Goal: Find specific page/section: Find specific page/section

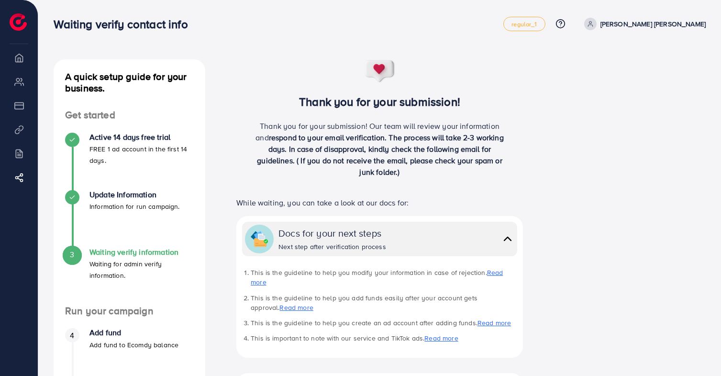
scroll to position [45, 0]
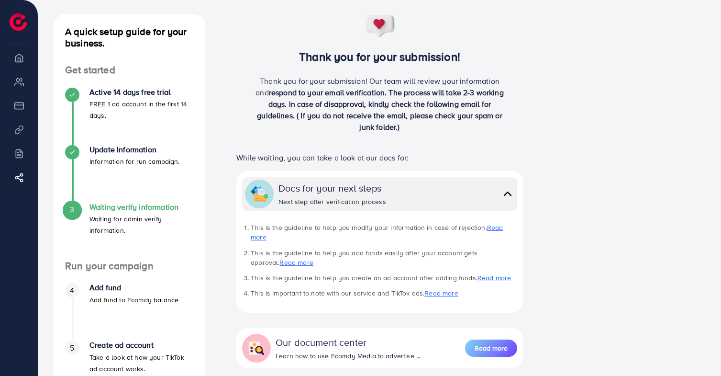
click at [16, 151] on li "Billing" at bounding box center [19, 153] width 38 height 19
click at [18, 180] on icon at bounding box center [22, 178] width 10 height 10
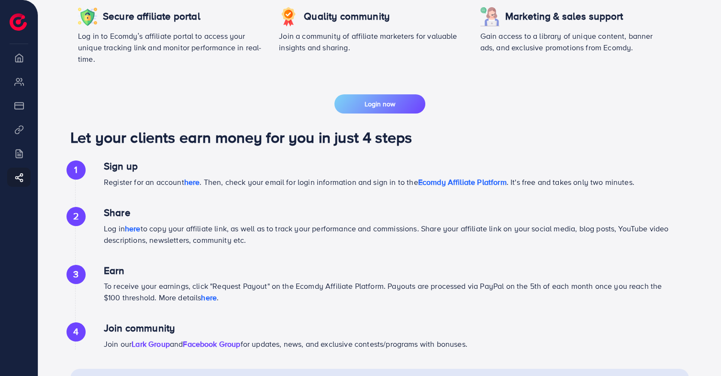
scroll to position [480, 0]
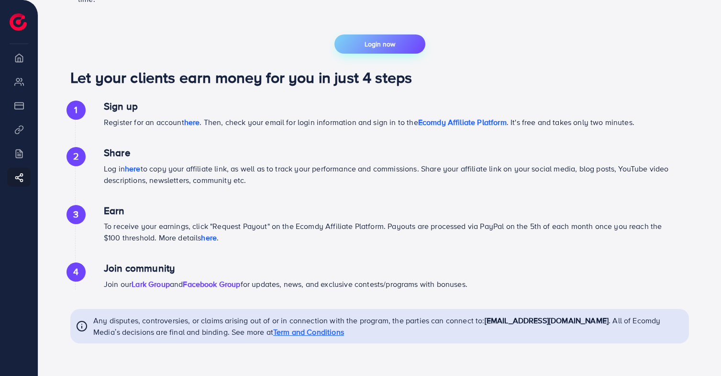
click at [373, 47] on span "Login now" at bounding box center [380, 44] width 31 height 10
click at [18, 56] on li "Overview" at bounding box center [19, 57] width 38 height 19
click at [19, 60] on li "Overview" at bounding box center [19, 57] width 38 height 19
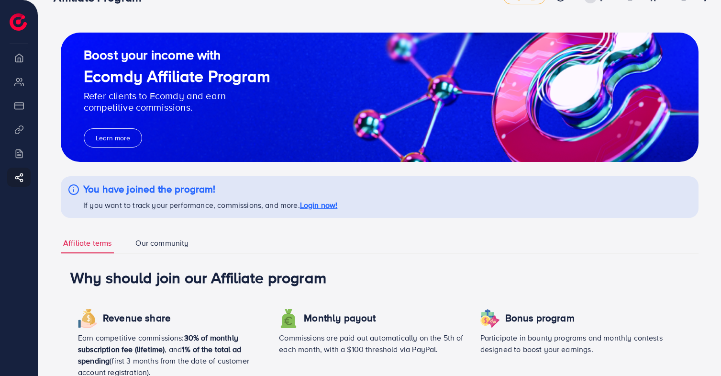
scroll to position [0, 0]
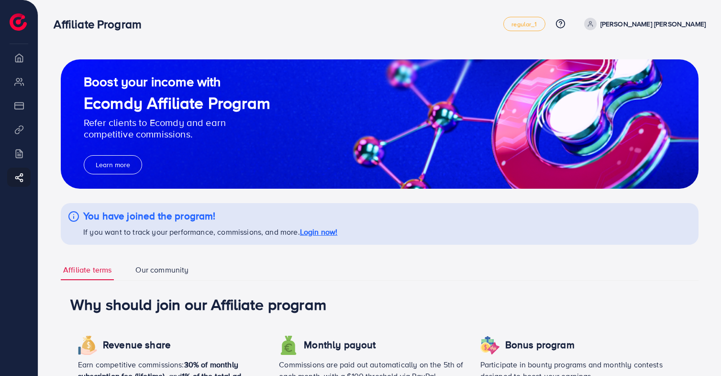
click at [671, 23] on p "[PERSON_NAME] [PERSON_NAME]" at bounding box center [653, 23] width 105 height 11
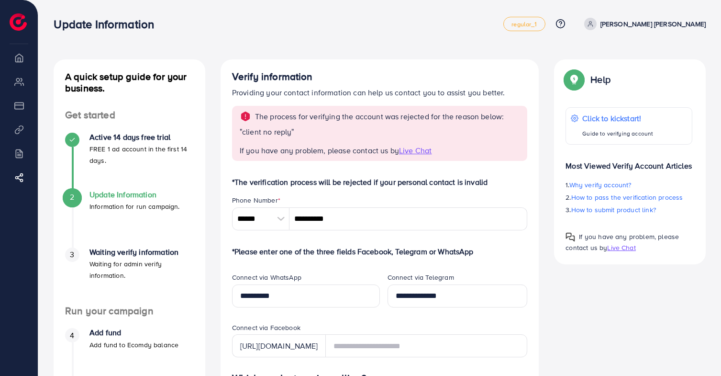
click at [20, 84] on li "My ad accounts" at bounding box center [19, 81] width 38 height 19
click at [22, 53] on li "Overview" at bounding box center [19, 57] width 38 height 19
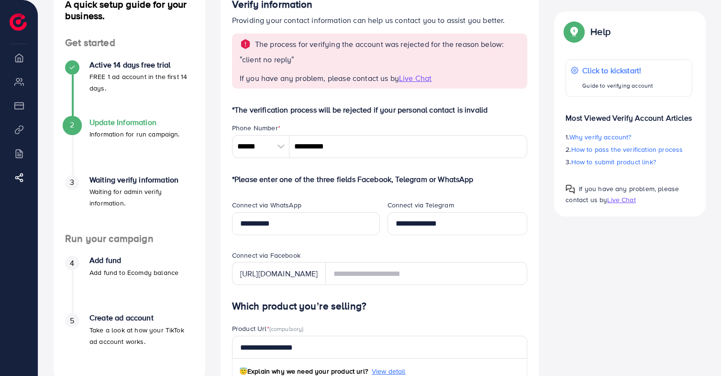
scroll to position [61, 0]
